Goal: Information Seeking & Learning: Learn about a topic

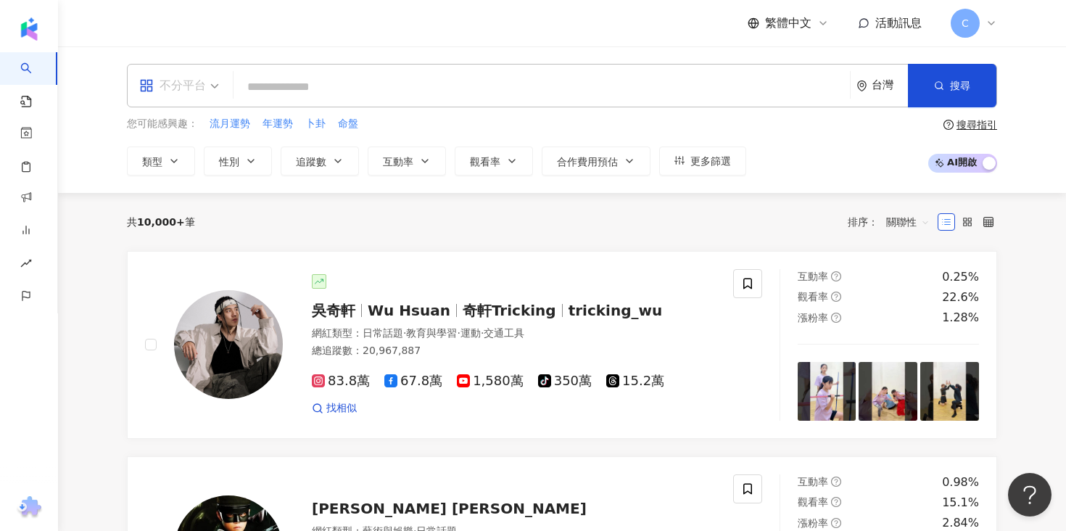
click at [162, 80] on div "不分平台" at bounding box center [172, 85] width 67 height 23
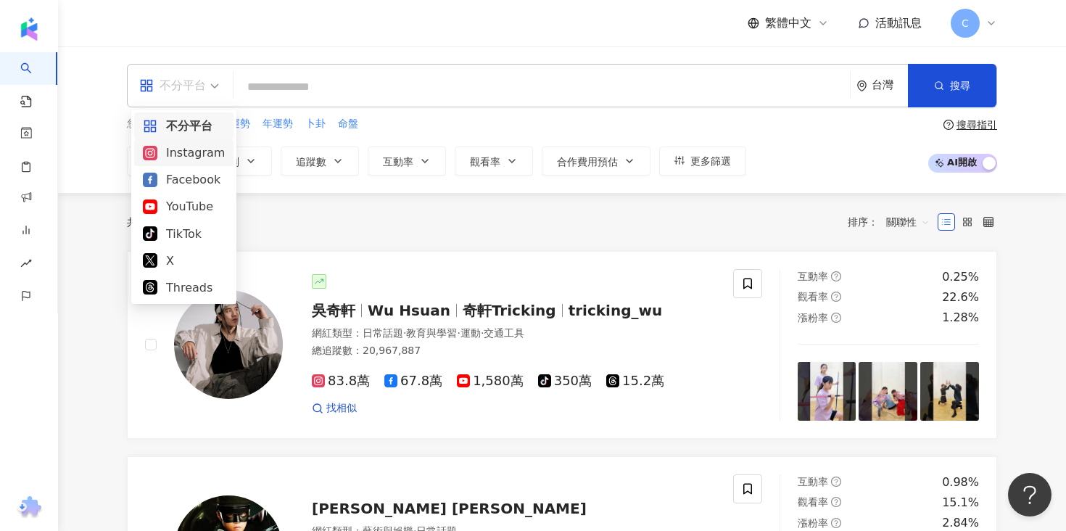
click at [191, 144] on div "Instagram" at bounding box center [184, 153] width 82 height 18
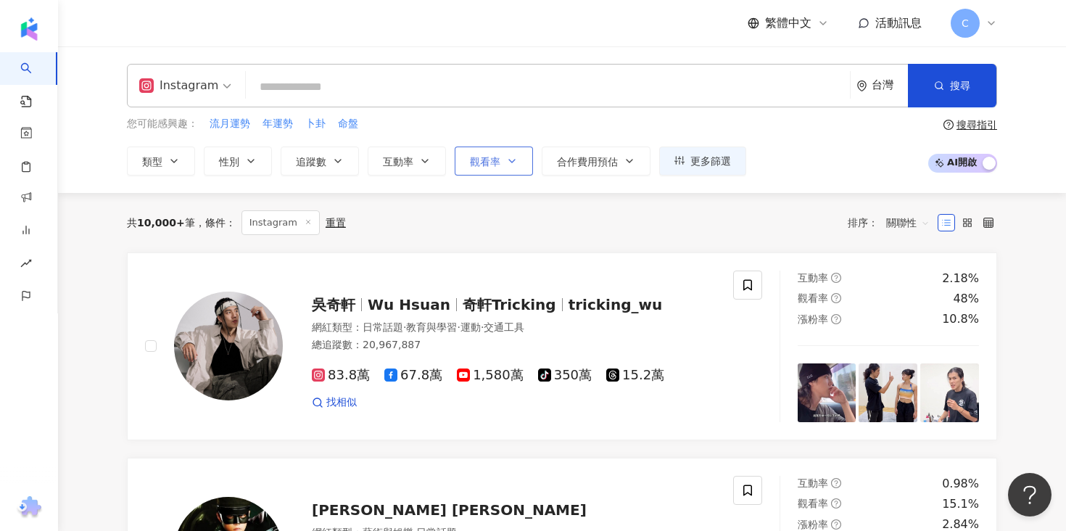
click at [500, 156] on span "觀看率" at bounding box center [485, 162] width 30 height 12
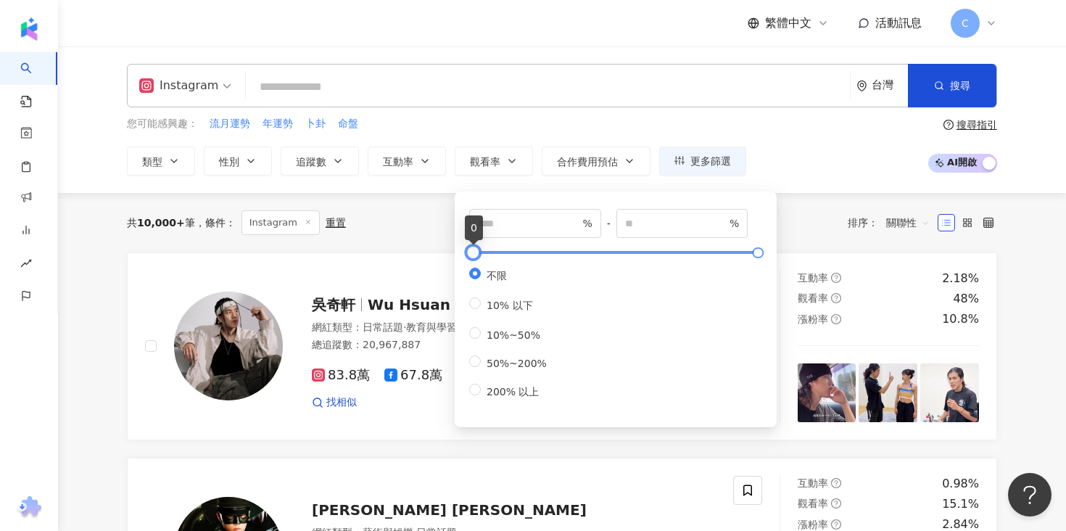
type input "**"
type input "*****"
drag, startPoint x: 473, startPoint y: 252, endPoint x: 484, endPoint y: 260, distance: 13.5
click at [484, 257] on div at bounding box center [487, 253] width 8 height 8
drag, startPoint x: 497, startPoint y: 228, endPoint x: 443, endPoint y: 228, distance: 53.7
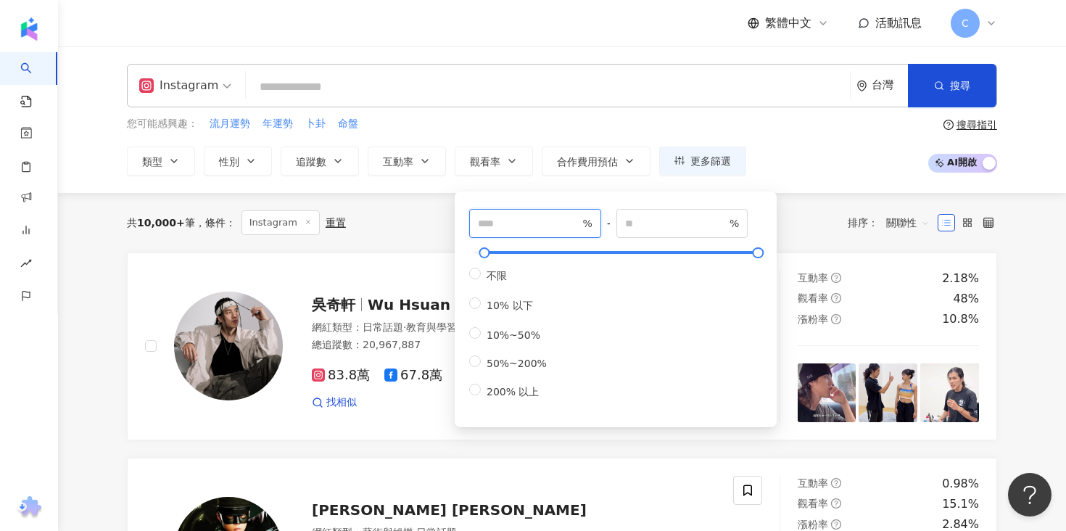
type input "***"
click at [397, 169] on button "互動率" at bounding box center [407, 160] width 78 height 29
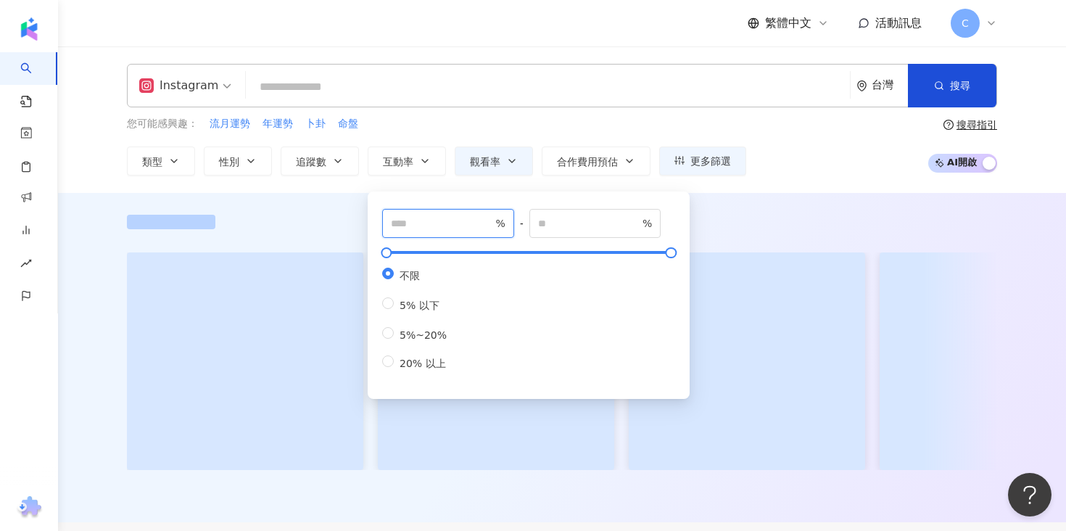
click at [450, 221] on input "number" at bounding box center [442, 223] width 102 height 16
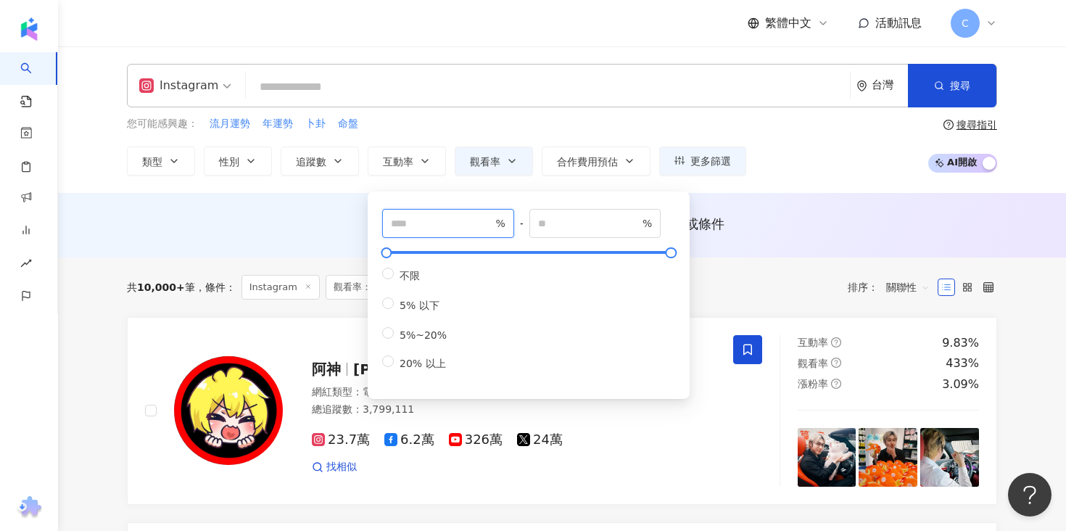
type input "***"
click at [461, 127] on div "您可能感興趣： 流月運勢 年運勢 卜卦 命盤" at bounding box center [436, 124] width 619 height 16
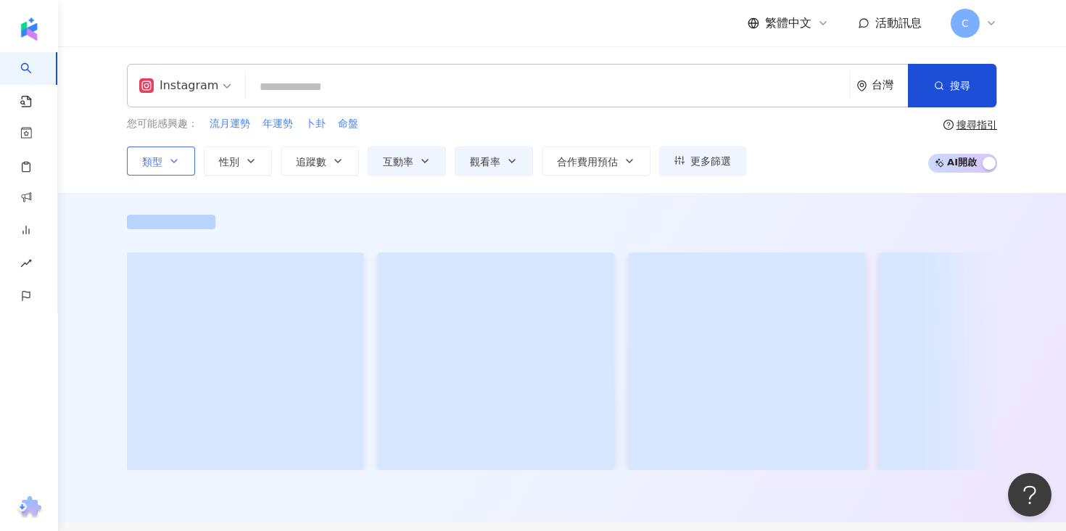
click at [173, 146] on button "類型" at bounding box center [161, 160] width 68 height 29
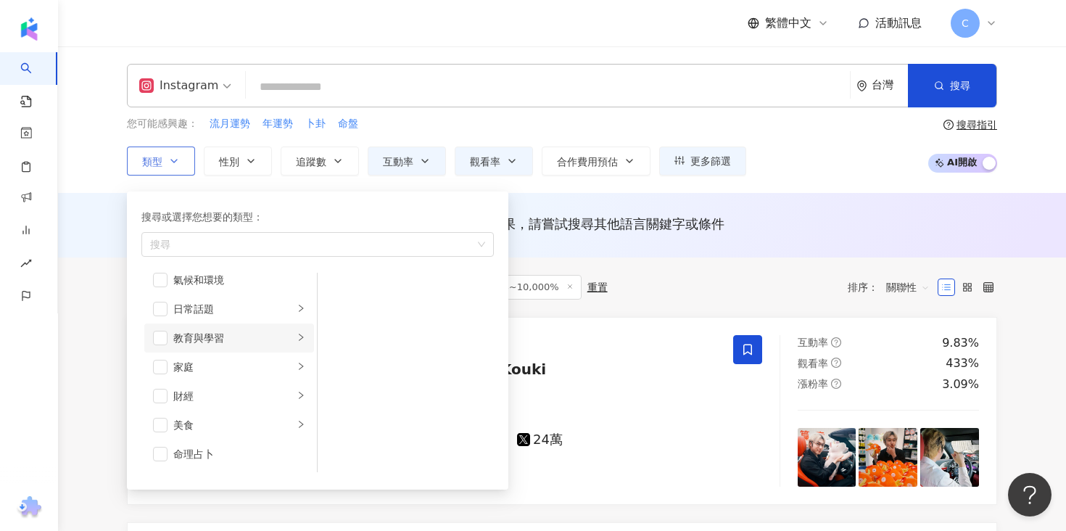
scroll to position [107, 0]
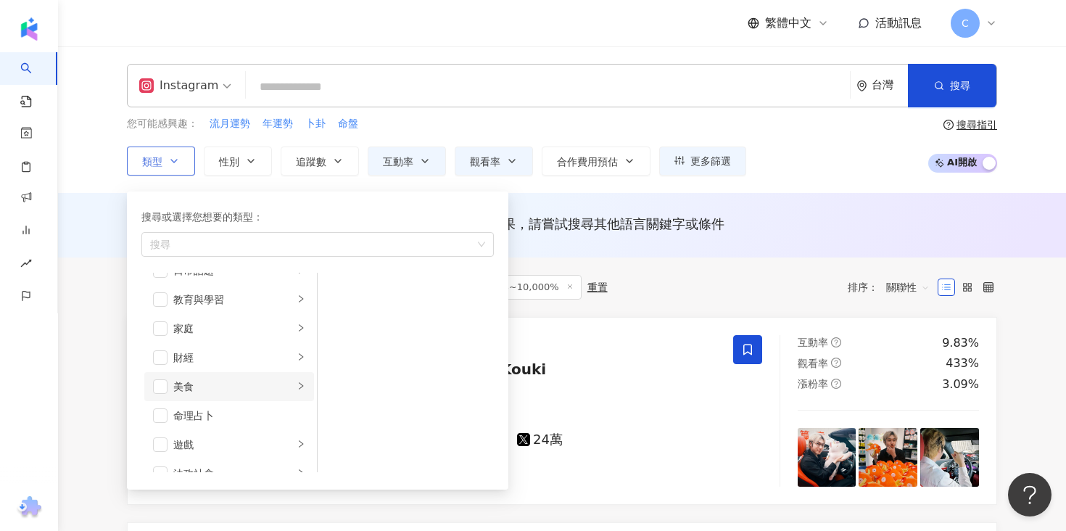
click at [298, 386] on icon "right" at bounding box center [301, 385] width 9 height 9
click at [334, 291] on span "button" at bounding box center [336, 290] width 15 height 15
click at [339, 320] on span "button" at bounding box center [336, 319] width 15 height 15
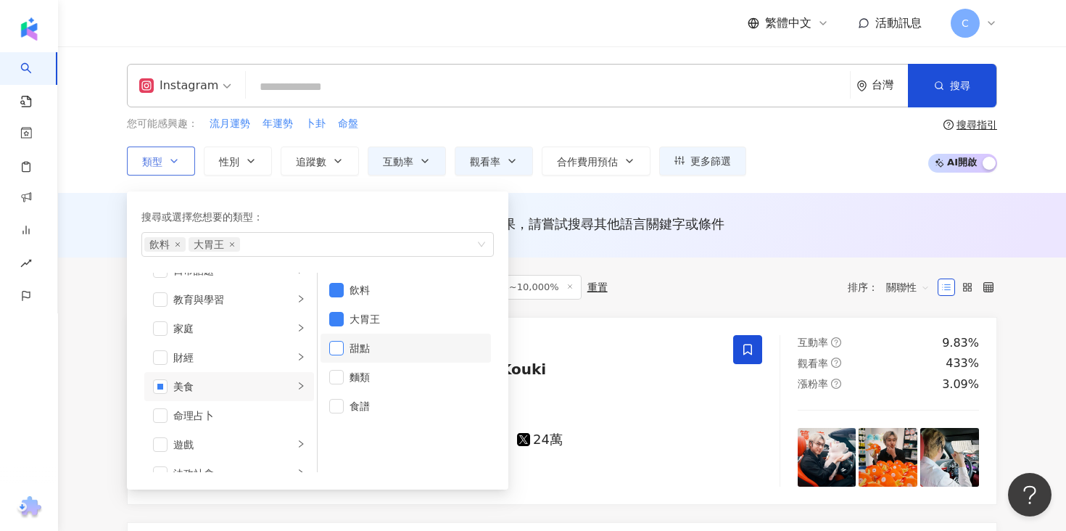
click at [341, 352] on span "button" at bounding box center [336, 348] width 15 height 15
click at [336, 386] on li "麵類" at bounding box center [405, 377] width 170 height 29
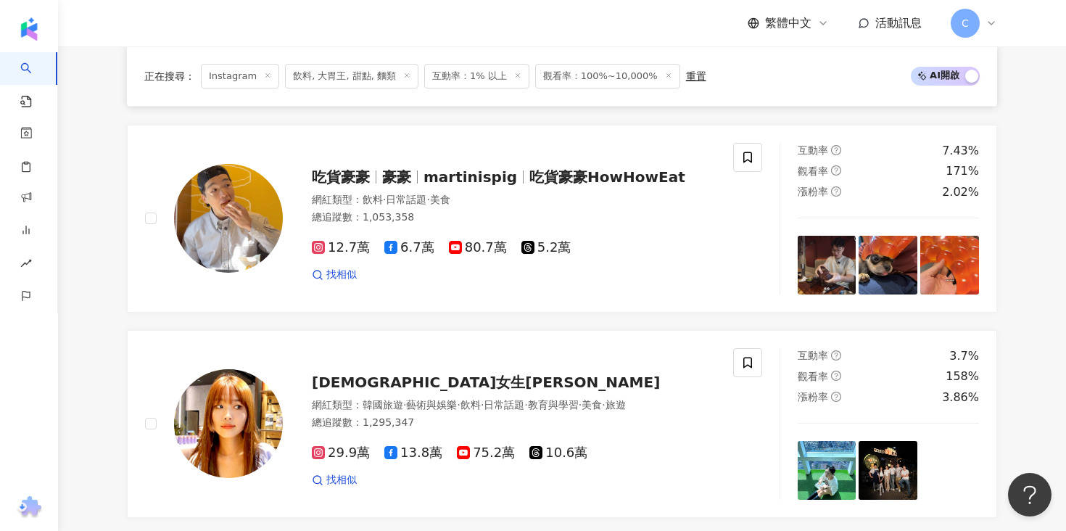
scroll to position [1706, 0]
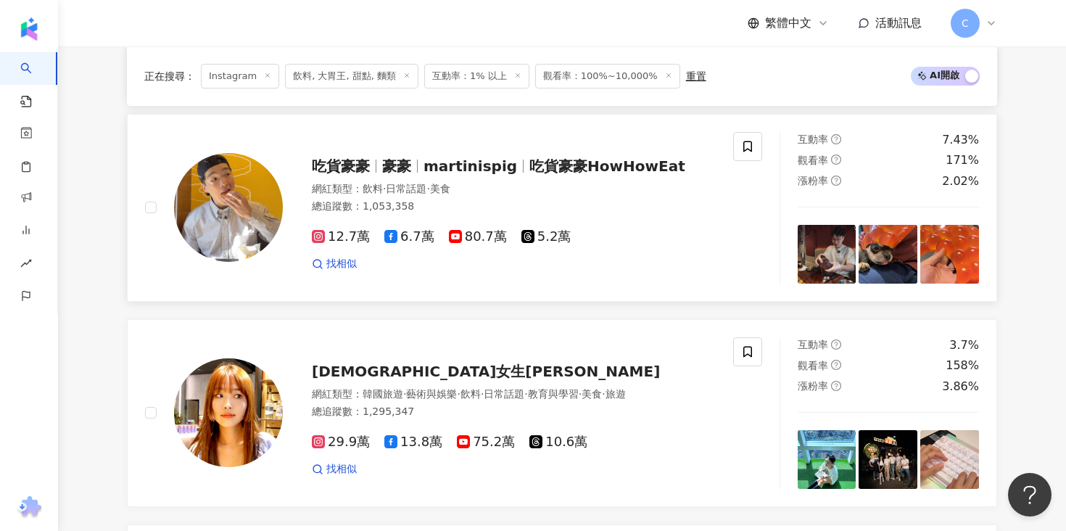
click at [321, 230] on icon at bounding box center [318, 236] width 13 height 13
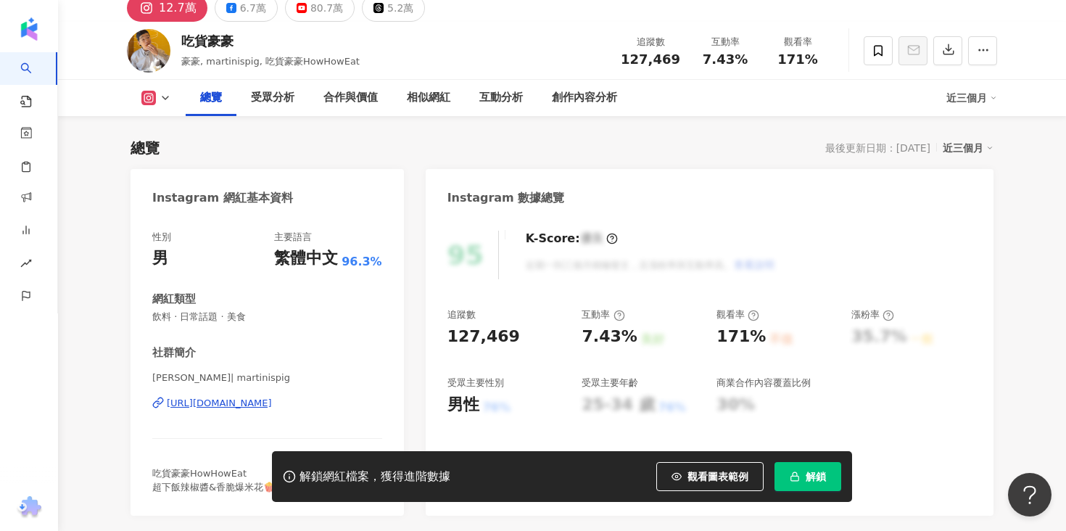
scroll to position [191, 0]
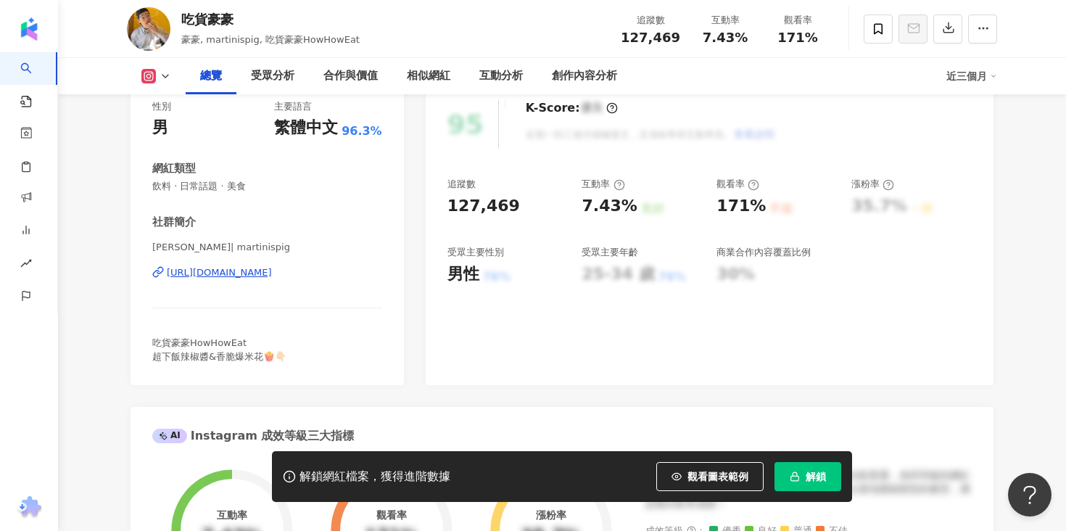
click at [252, 271] on div "https://www.instagram.com/martinispig/" at bounding box center [219, 272] width 105 height 13
